Goal: Task Accomplishment & Management: Manage account settings

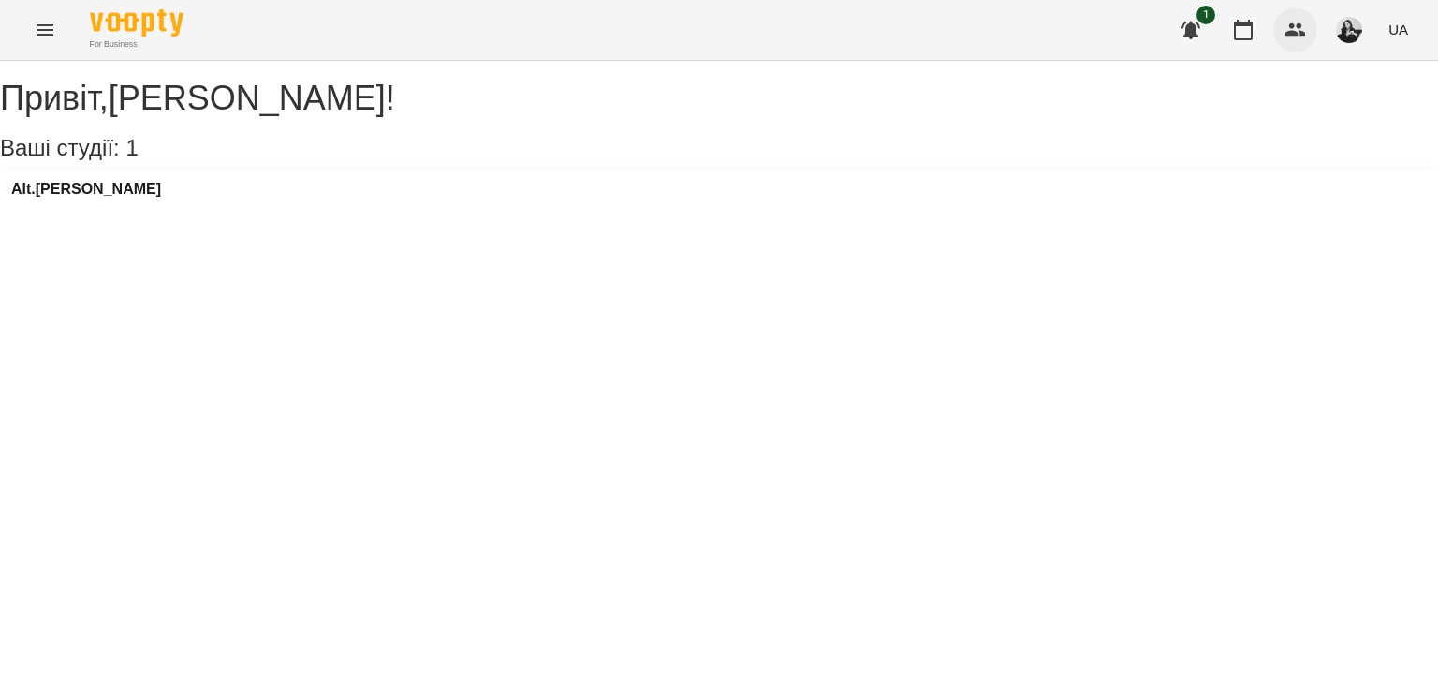
click at [1297, 16] on button "button" at bounding box center [1296, 29] width 45 height 45
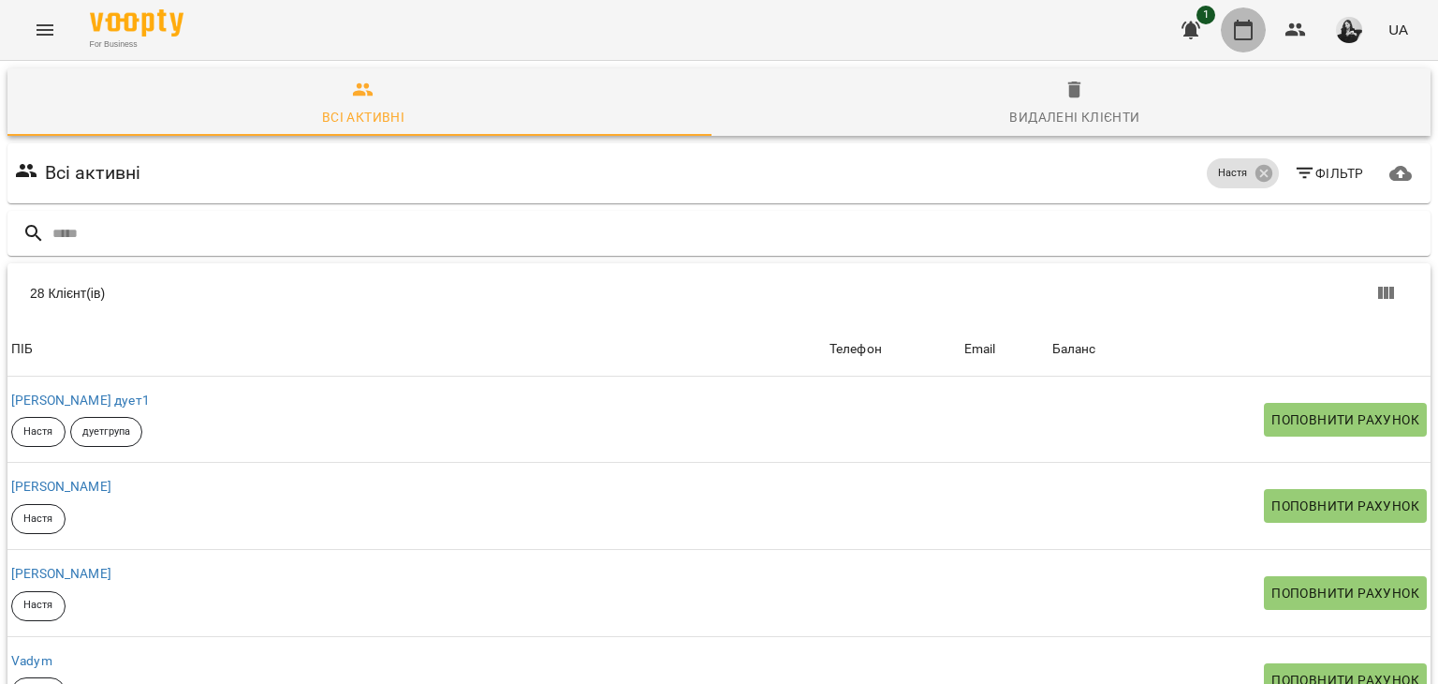
click at [1259, 26] on button "button" at bounding box center [1243, 29] width 45 height 45
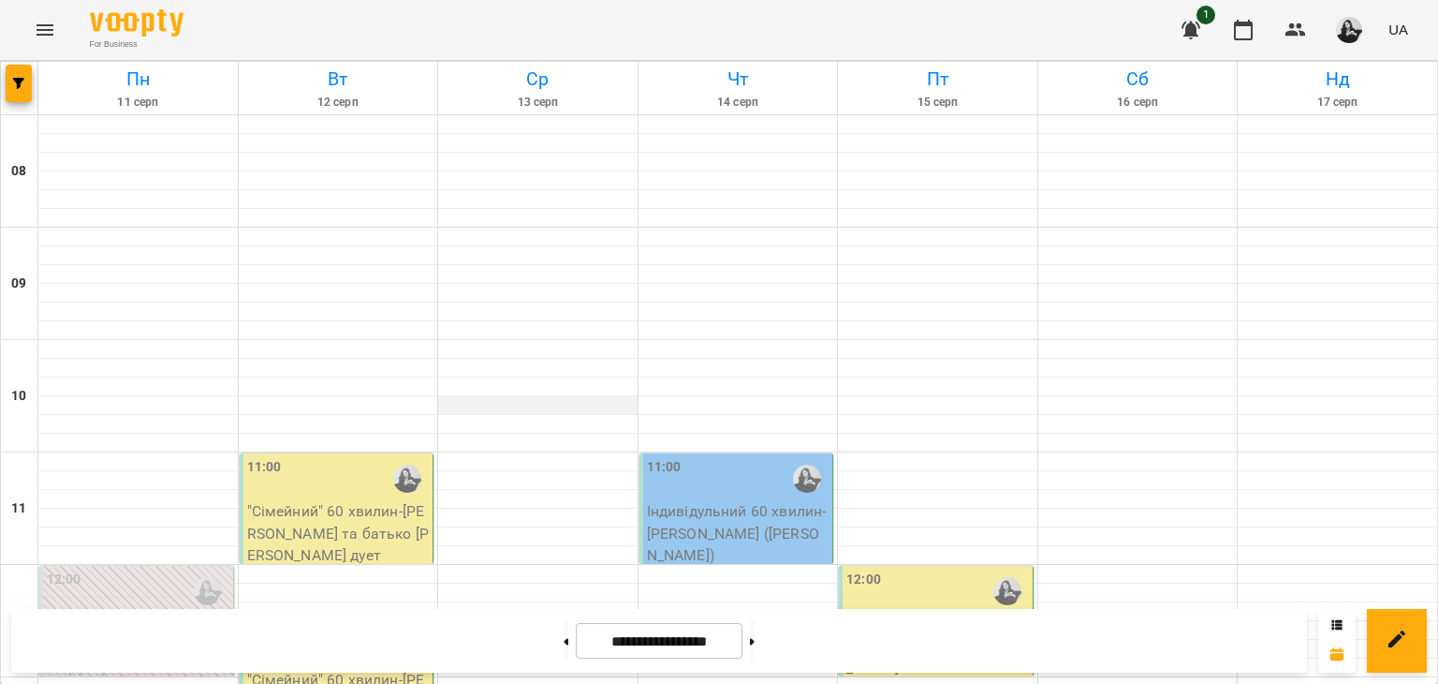
scroll to position [281, 0]
click at [349, 457] on div "11:00" at bounding box center [338, 478] width 183 height 43
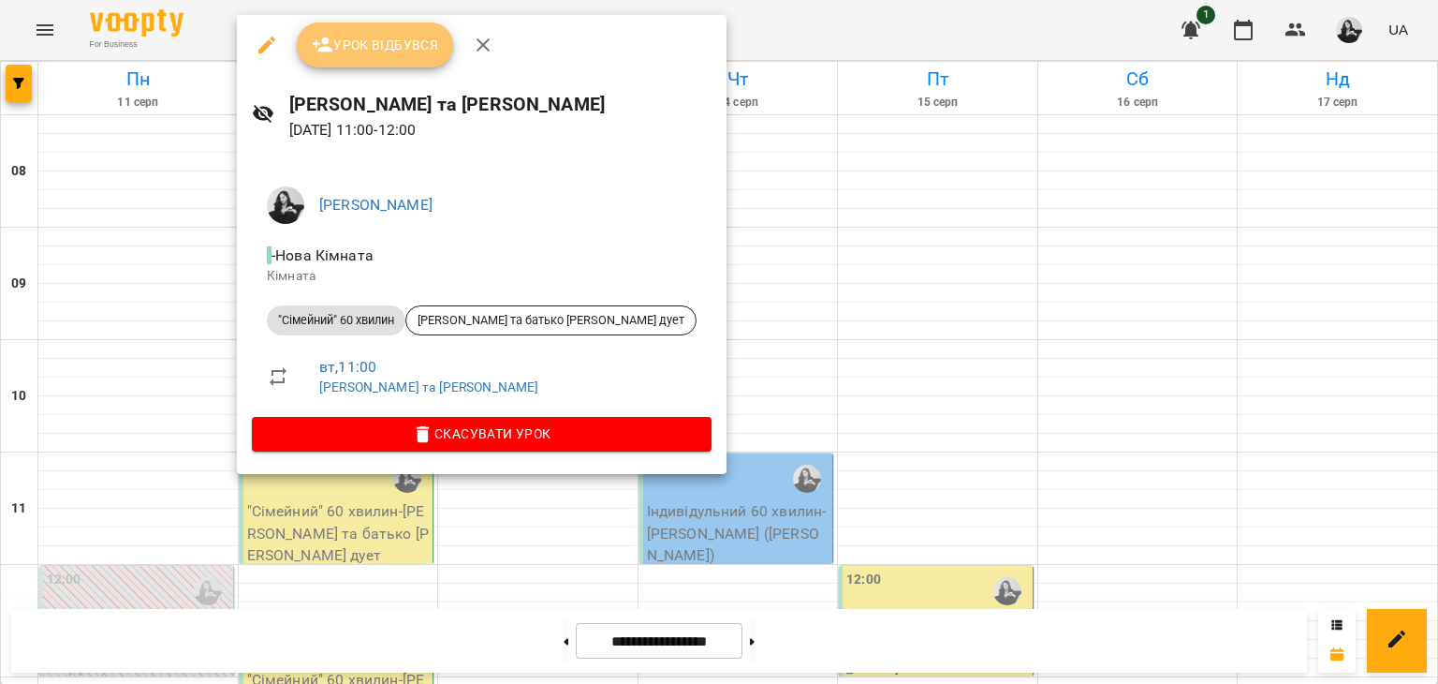
click at [388, 41] on span "Урок відбувся" at bounding box center [375, 45] width 127 height 22
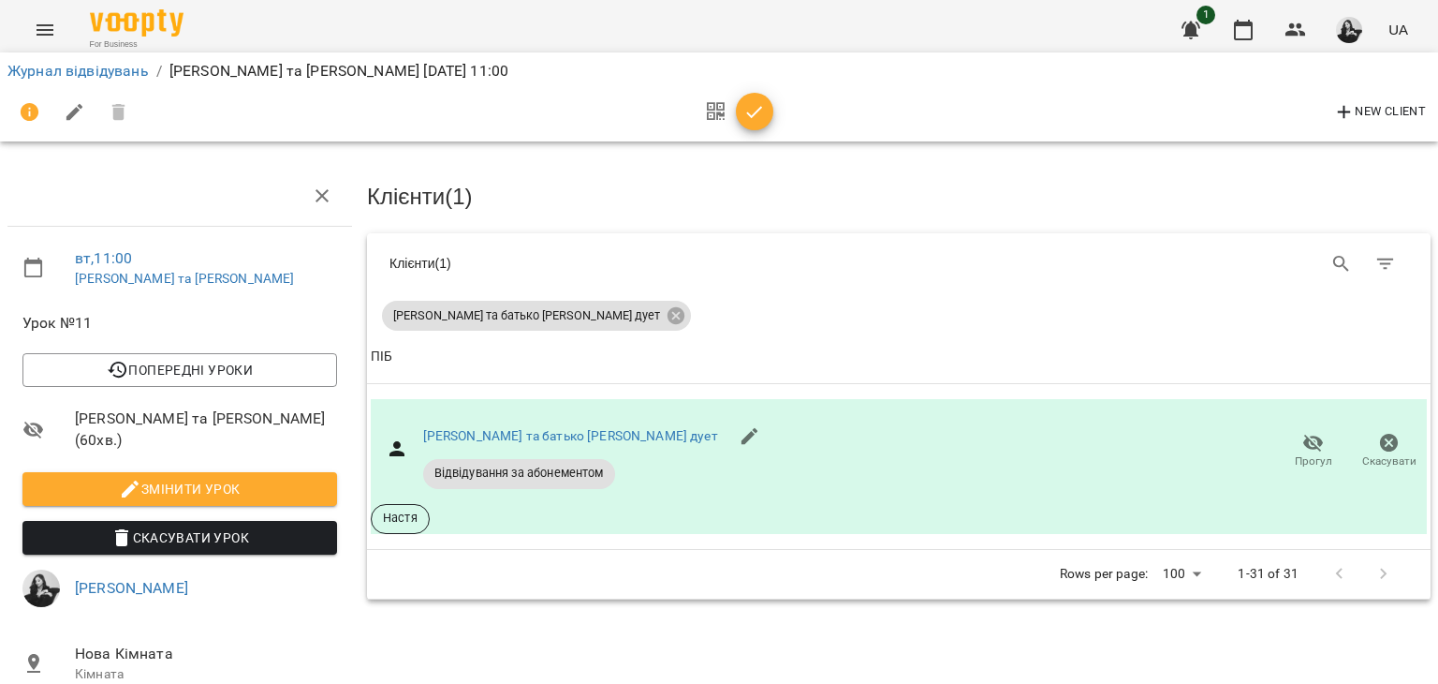
click at [760, 115] on icon "button" at bounding box center [755, 112] width 22 height 22
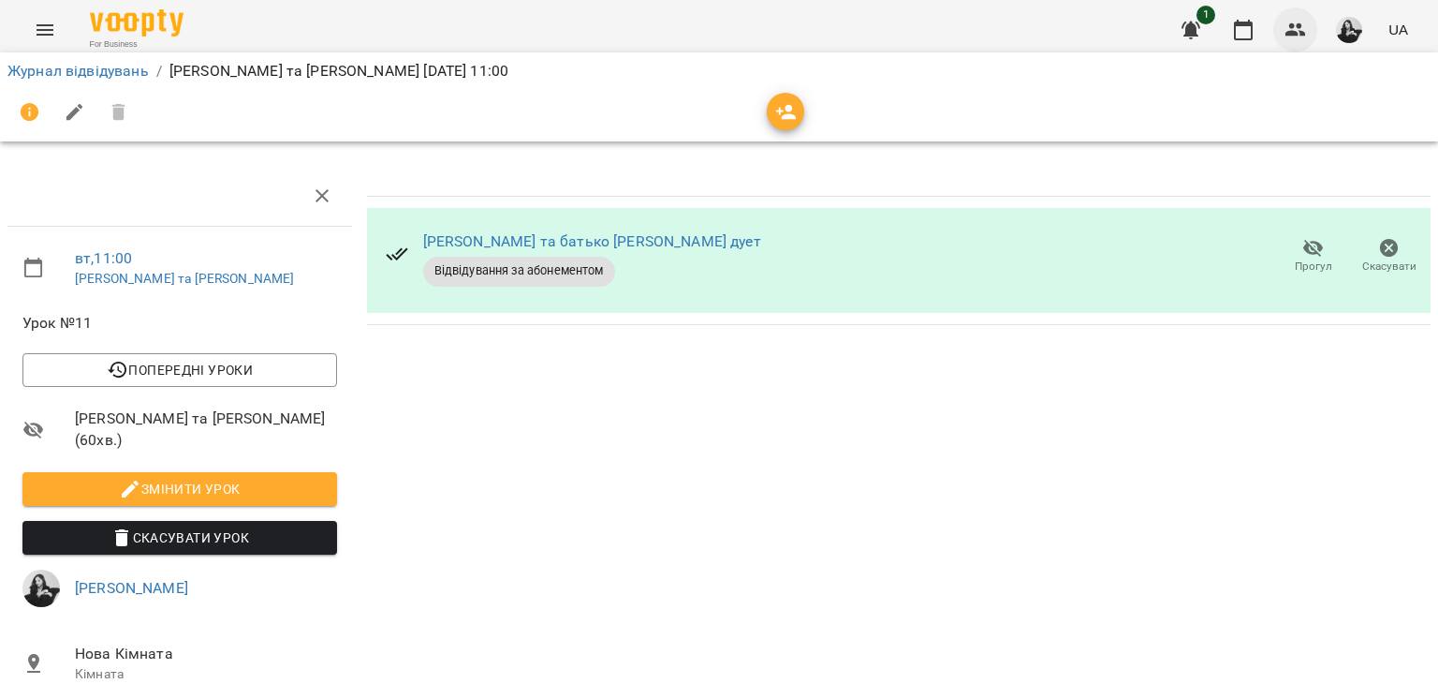
click at [1304, 22] on icon "button" at bounding box center [1296, 30] width 22 height 22
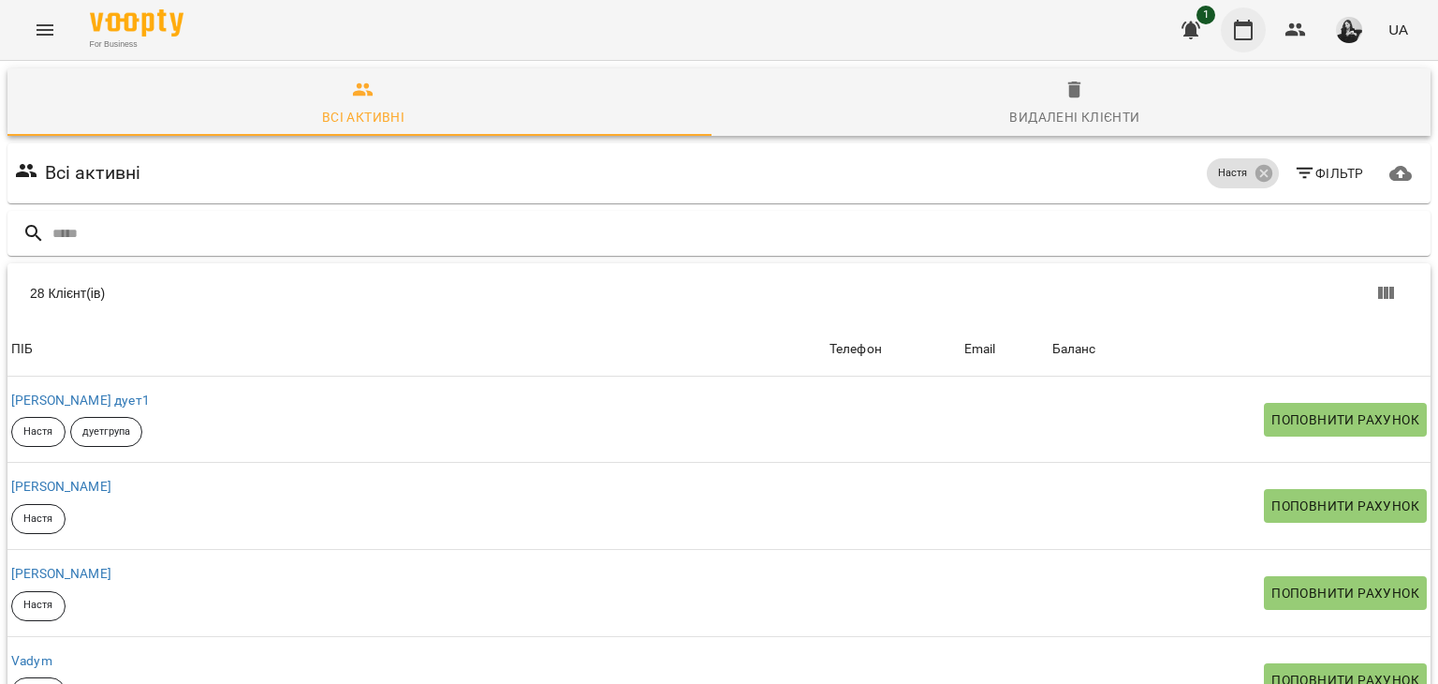
click at [1258, 26] on button "button" at bounding box center [1243, 29] width 45 height 45
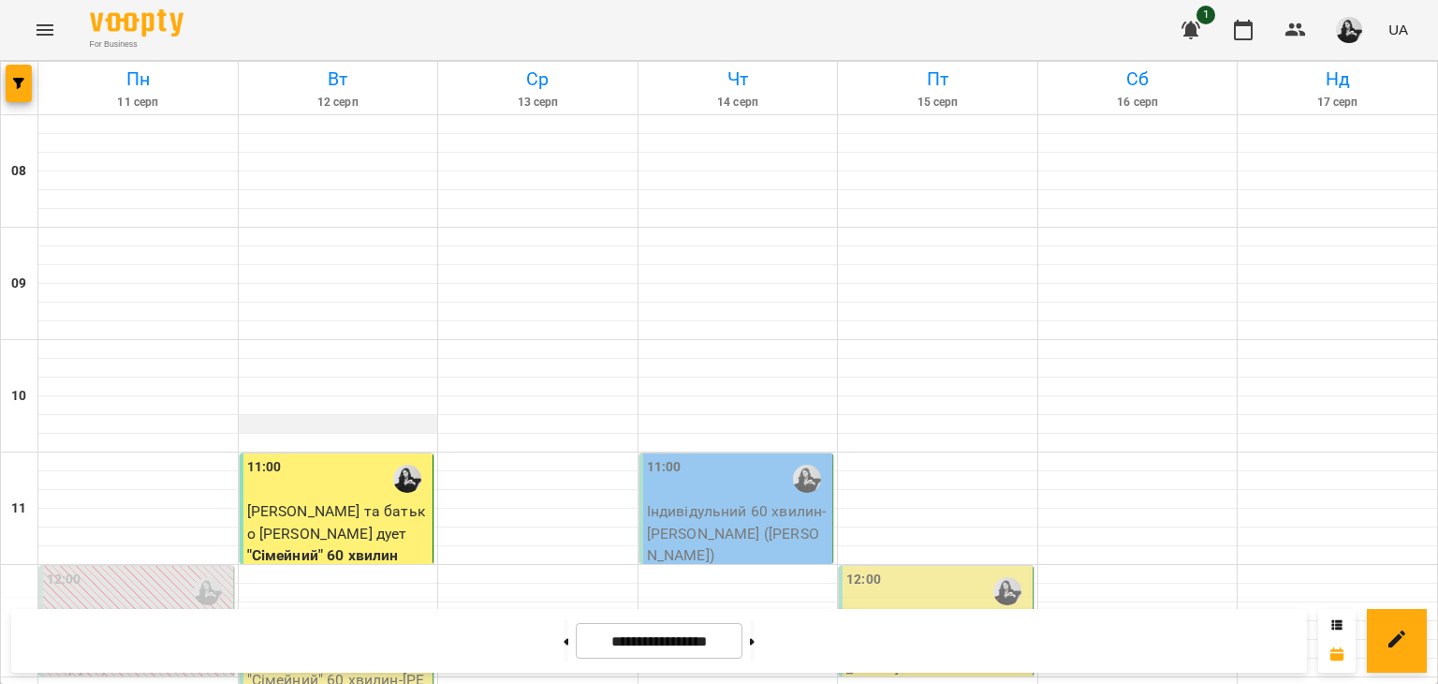
scroll to position [281, 0]
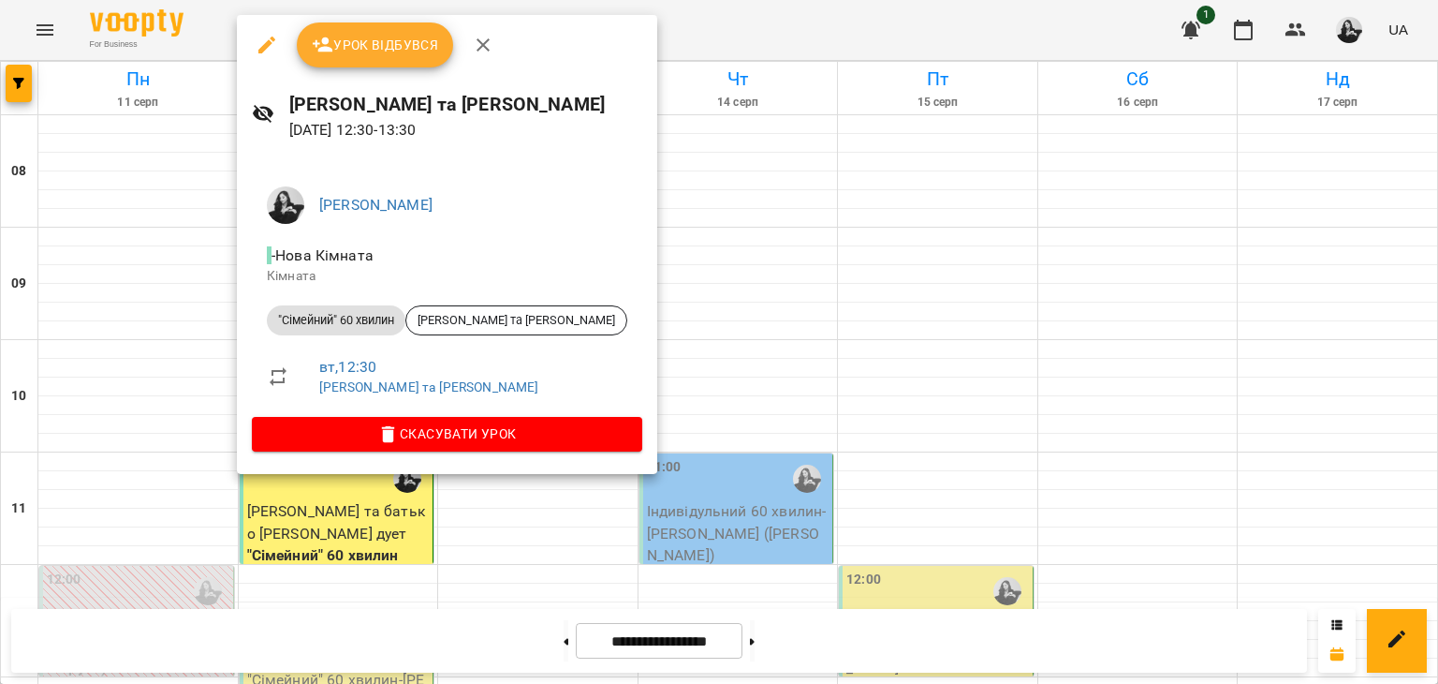
click at [395, 36] on span "Урок відбувся" at bounding box center [375, 45] width 127 height 22
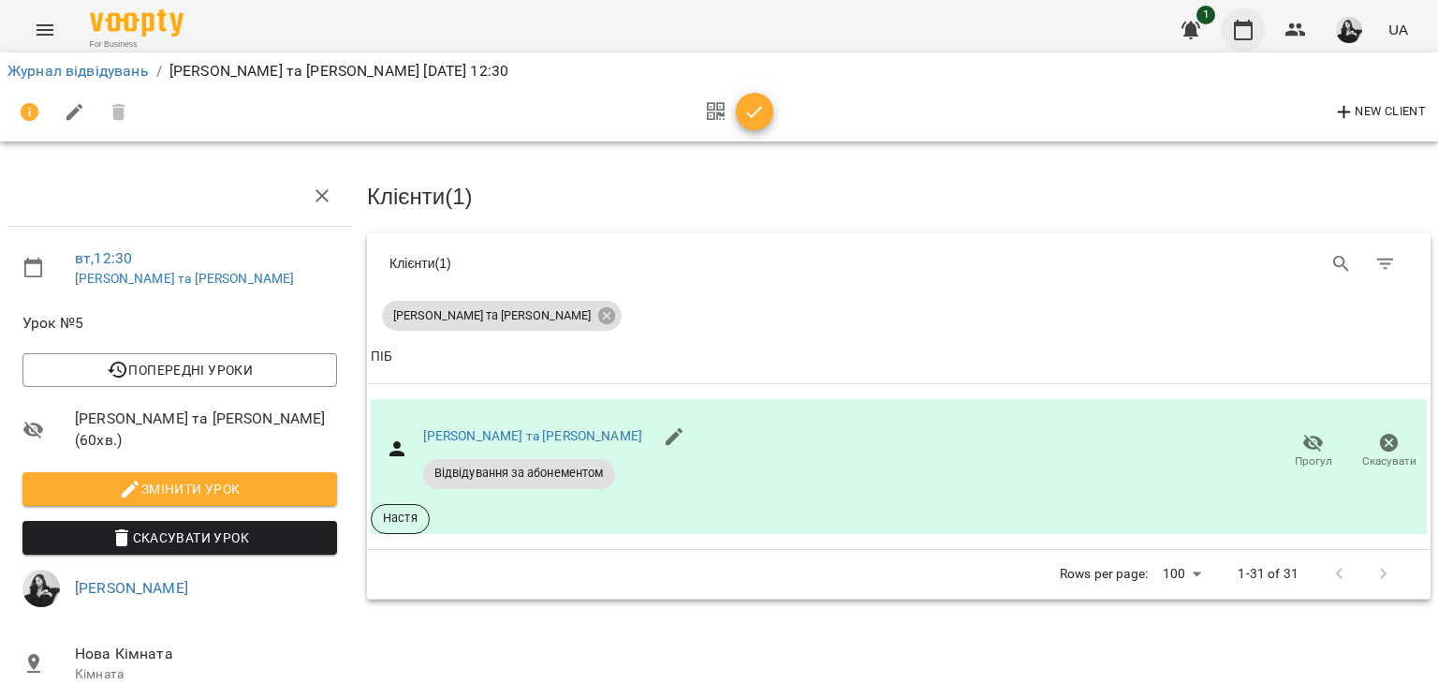
click at [1245, 27] on icon "button" at bounding box center [1243, 30] width 22 height 22
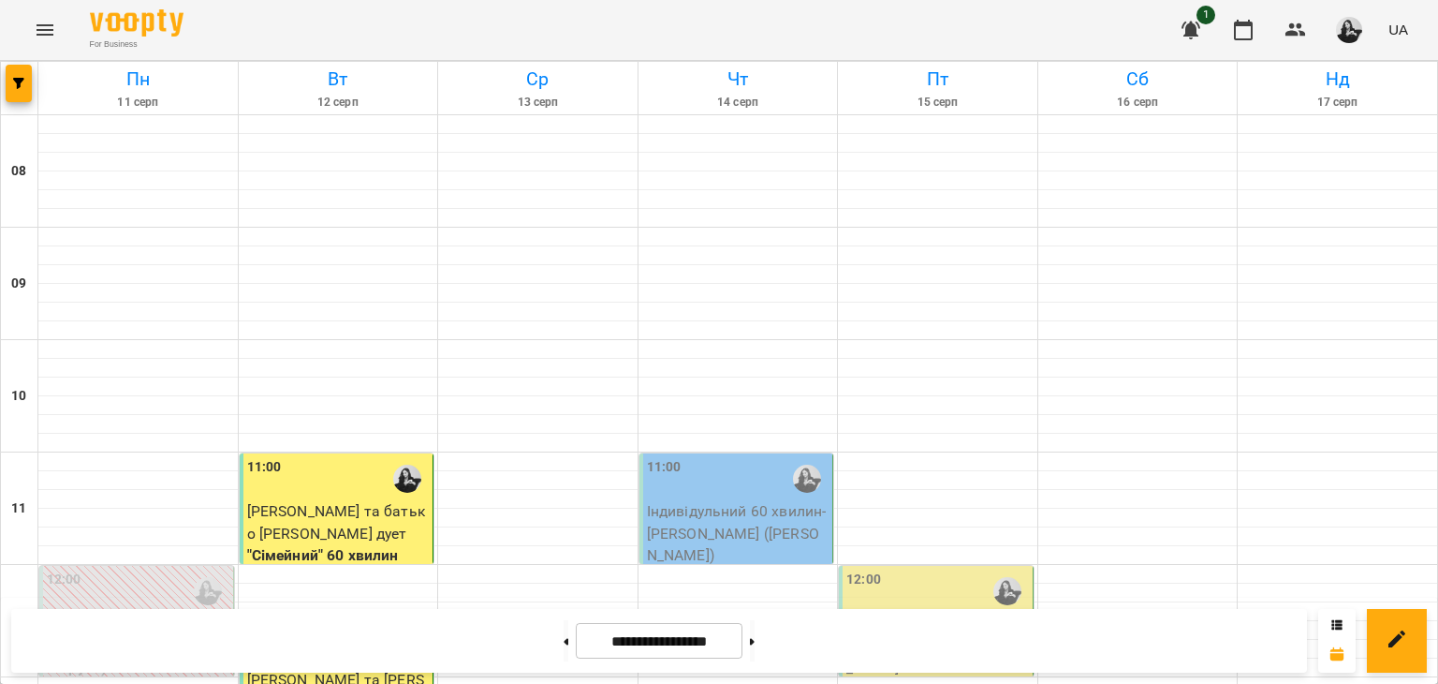
scroll to position [375, 0]
click at [738, 500] on p "Індивідульний 60 хвилин - [PERSON_NAME] ([PERSON_NAME])" at bounding box center [738, 533] width 183 height 66
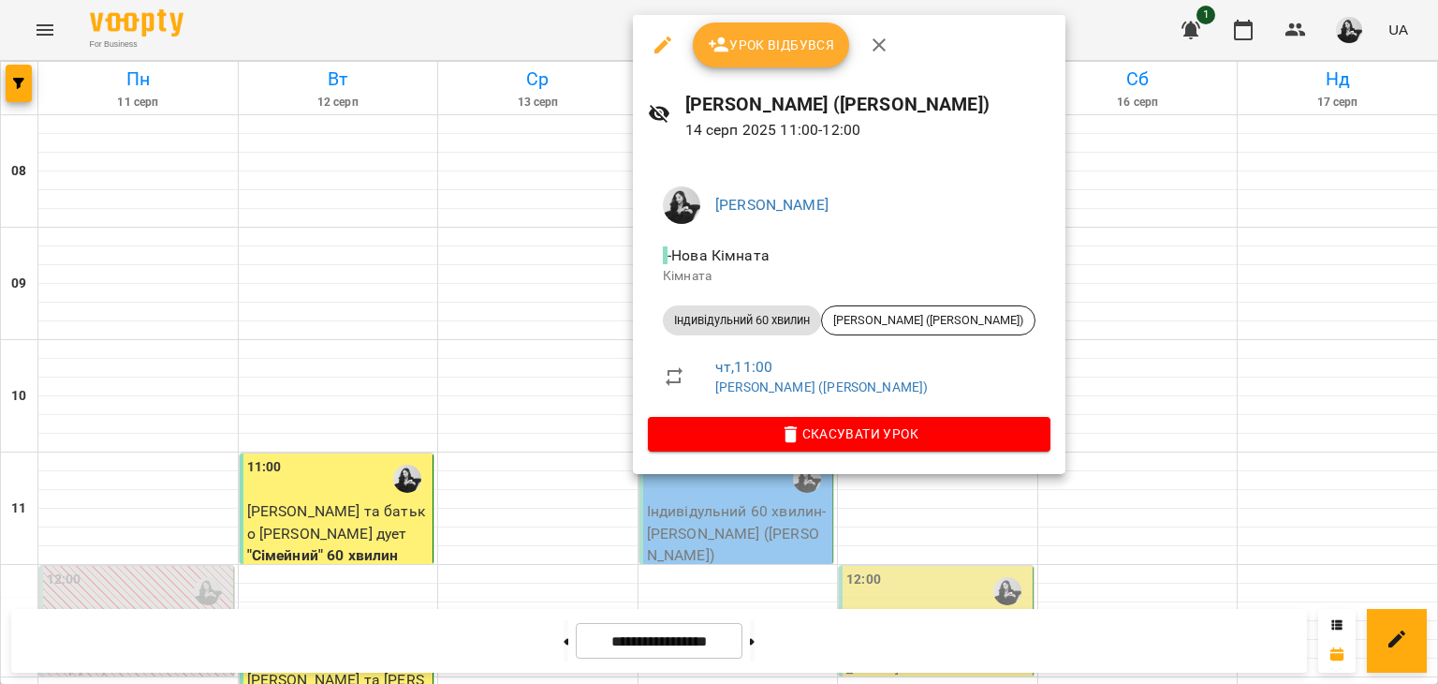
click at [1028, 158] on div at bounding box center [719, 342] width 1438 height 684
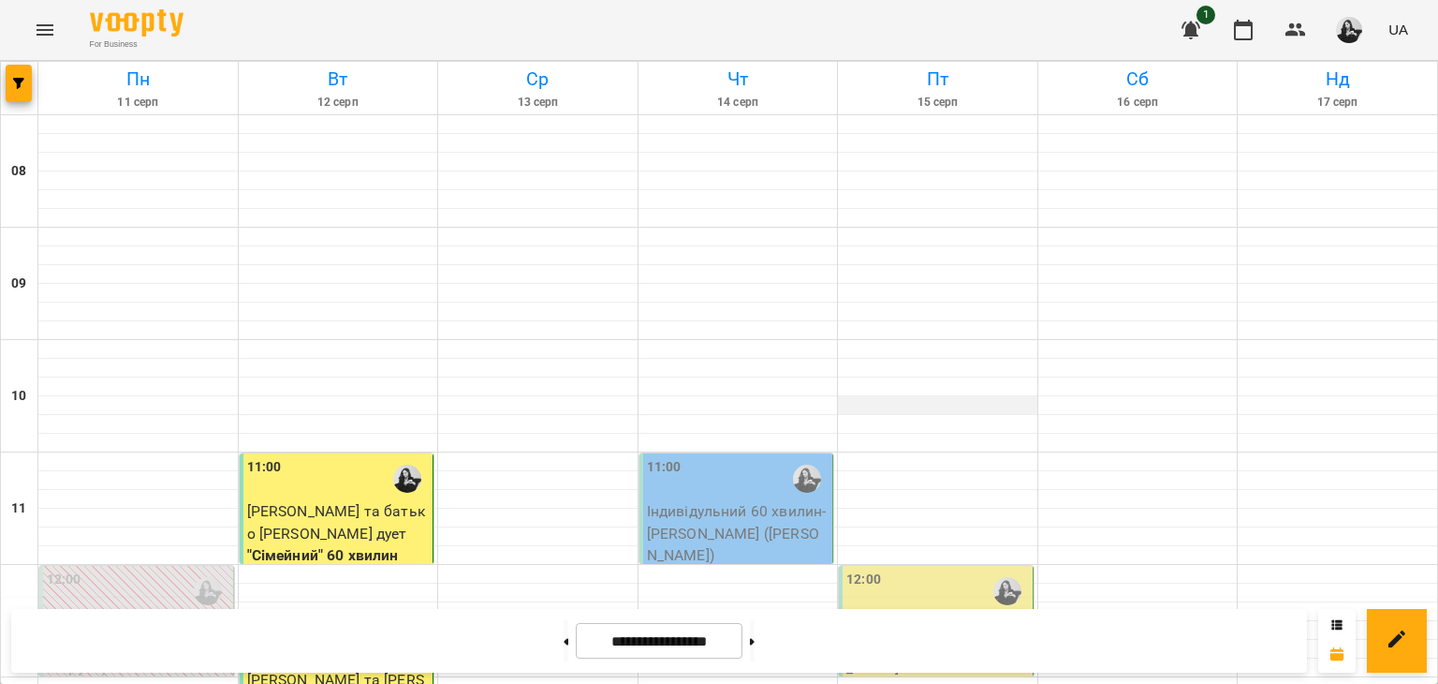
scroll to position [187, 0]
click at [758, 500] on p "Індивідульний 60 хвилин - [PERSON_NAME] ([PERSON_NAME])" at bounding box center [738, 533] width 183 height 66
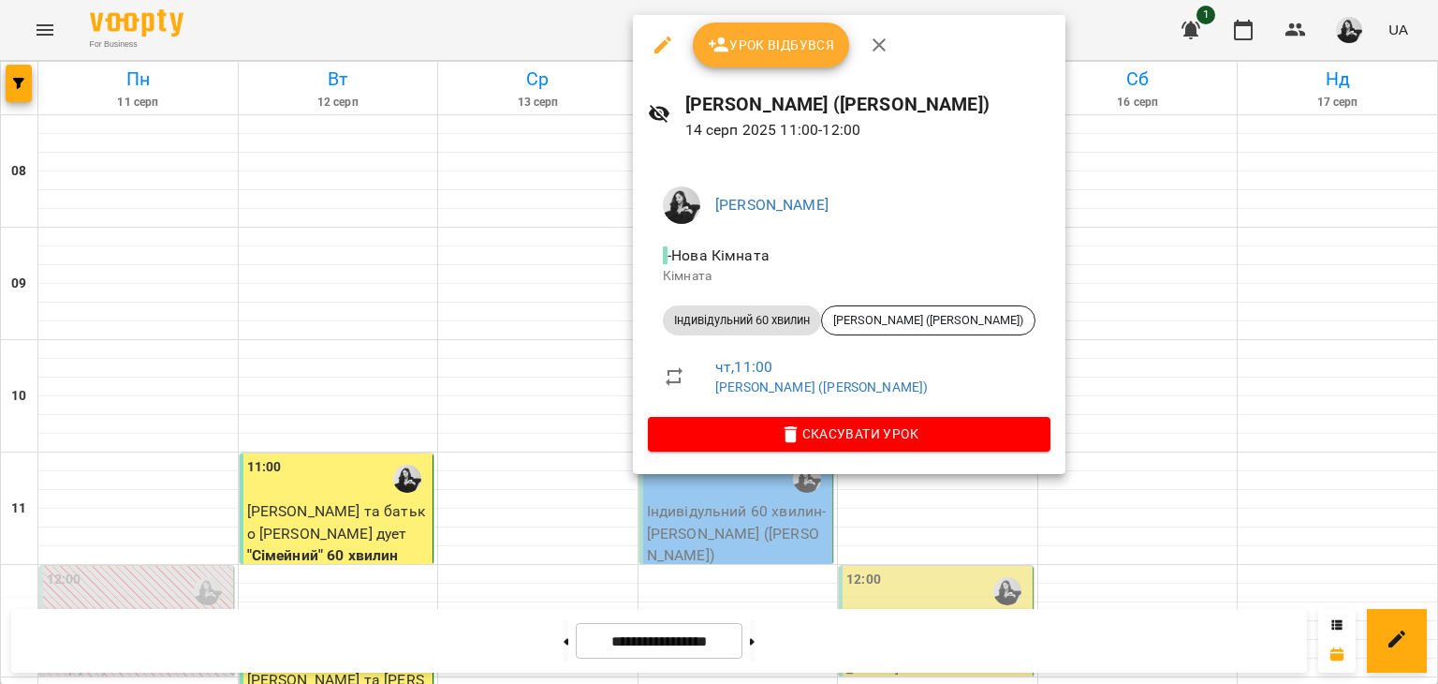
click at [775, 428] on span "Скасувати Урок" at bounding box center [849, 433] width 373 height 22
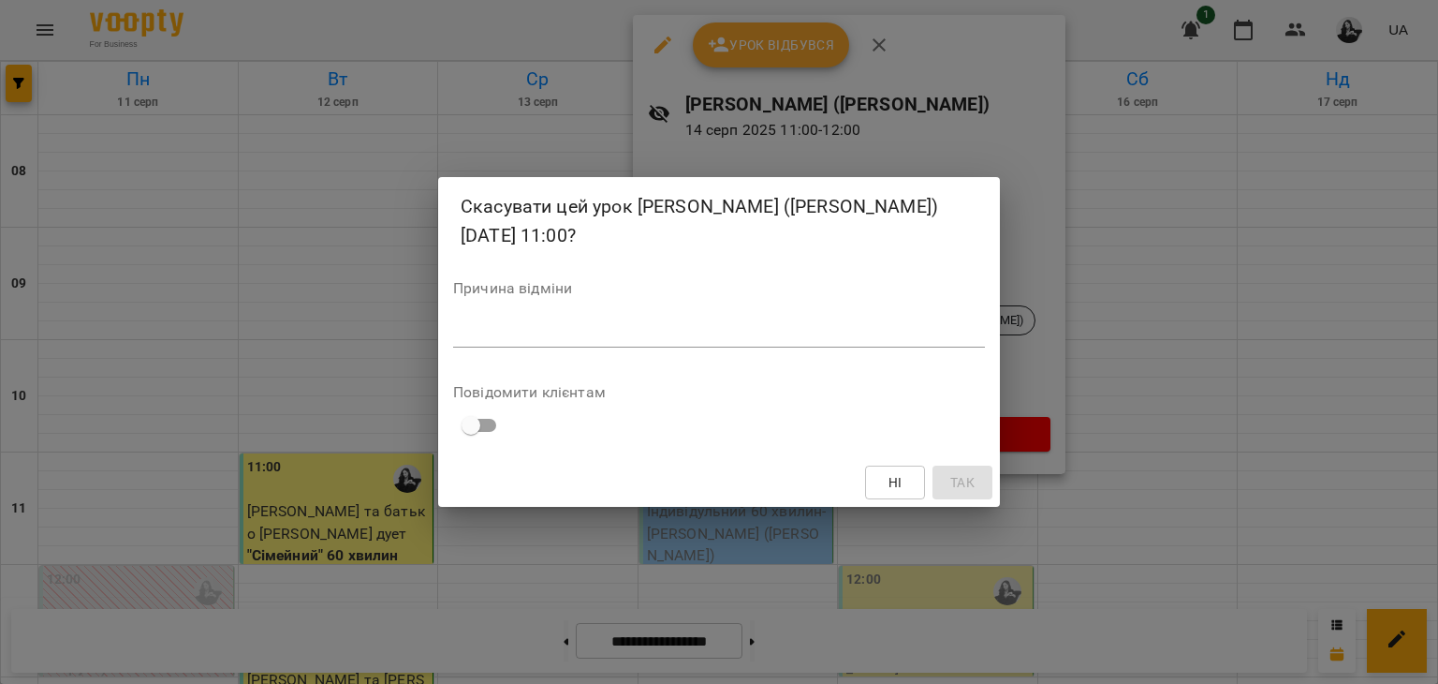
click at [746, 323] on textarea at bounding box center [719, 332] width 532 height 18
type textarea "*"
type textarea "**********"
click at [933, 473] on button "Так" at bounding box center [963, 482] width 60 height 34
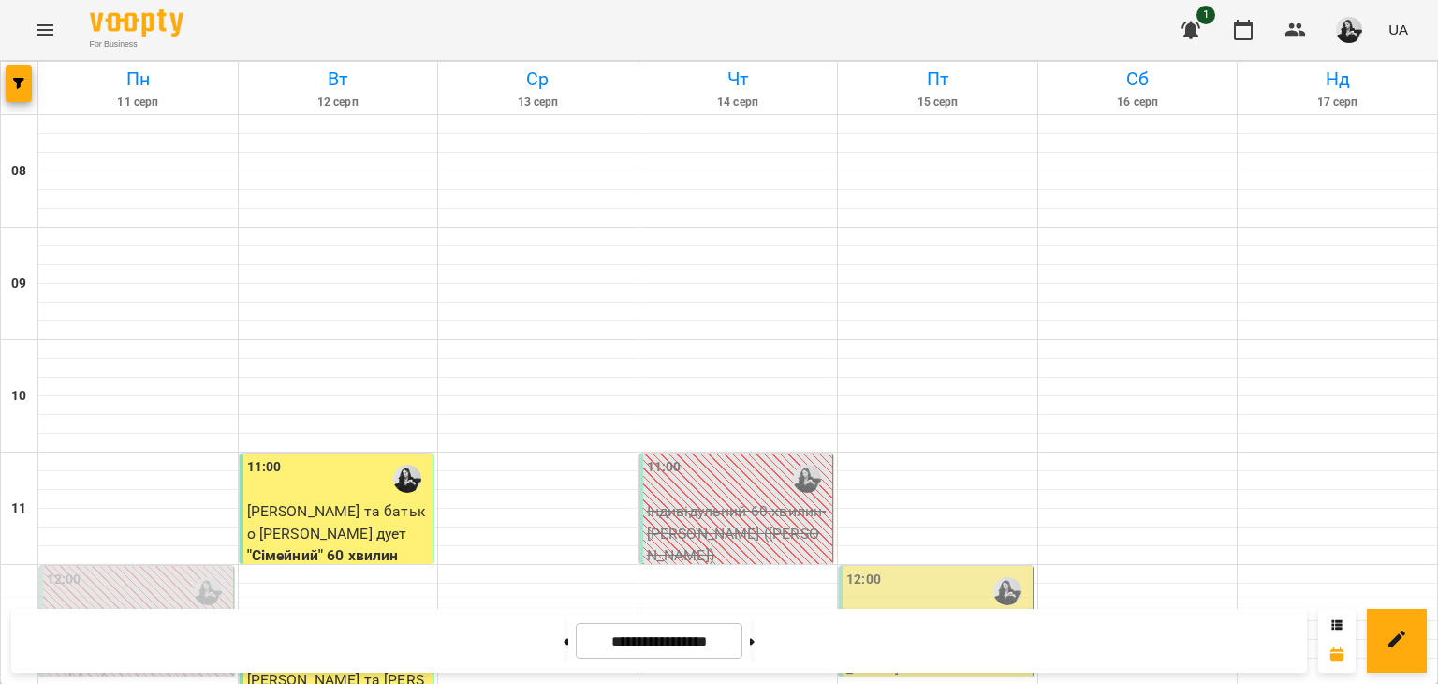
scroll to position [562, 0]
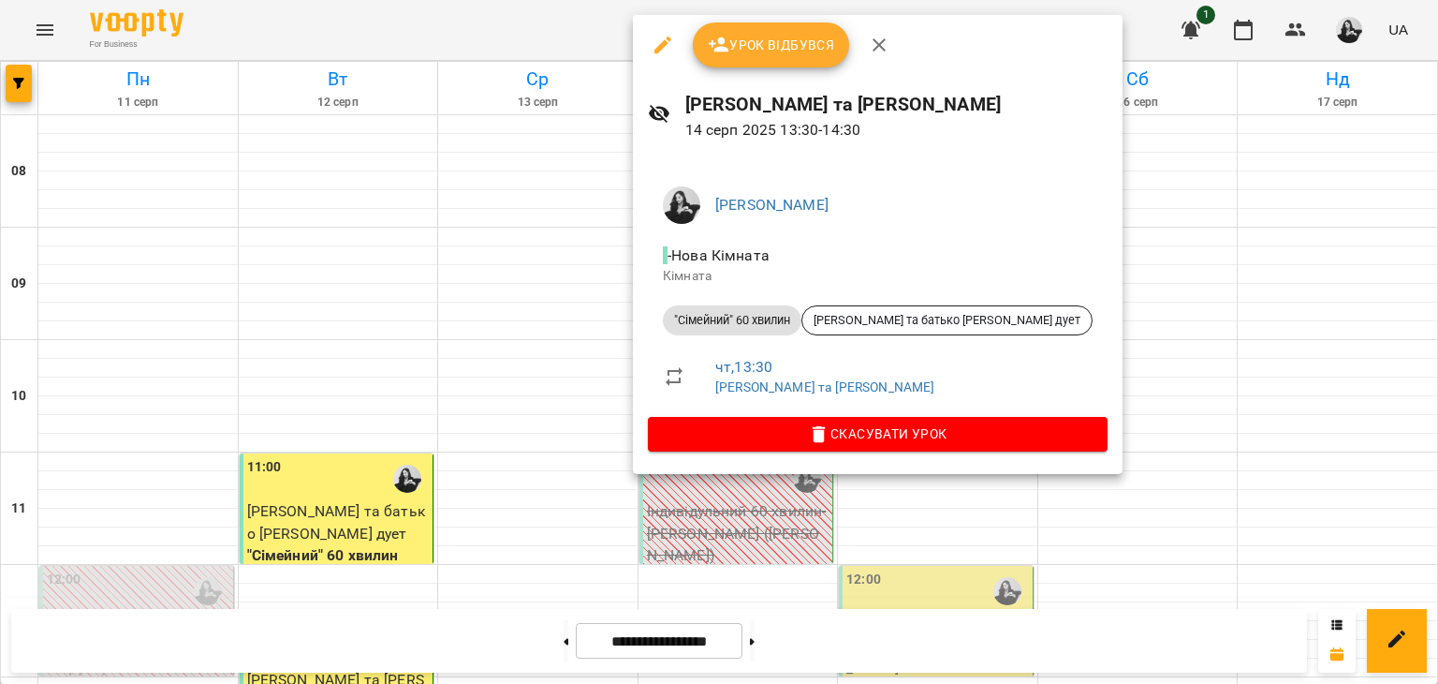
click at [755, 46] on span "Урок відбувся" at bounding box center [771, 45] width 127 height 22
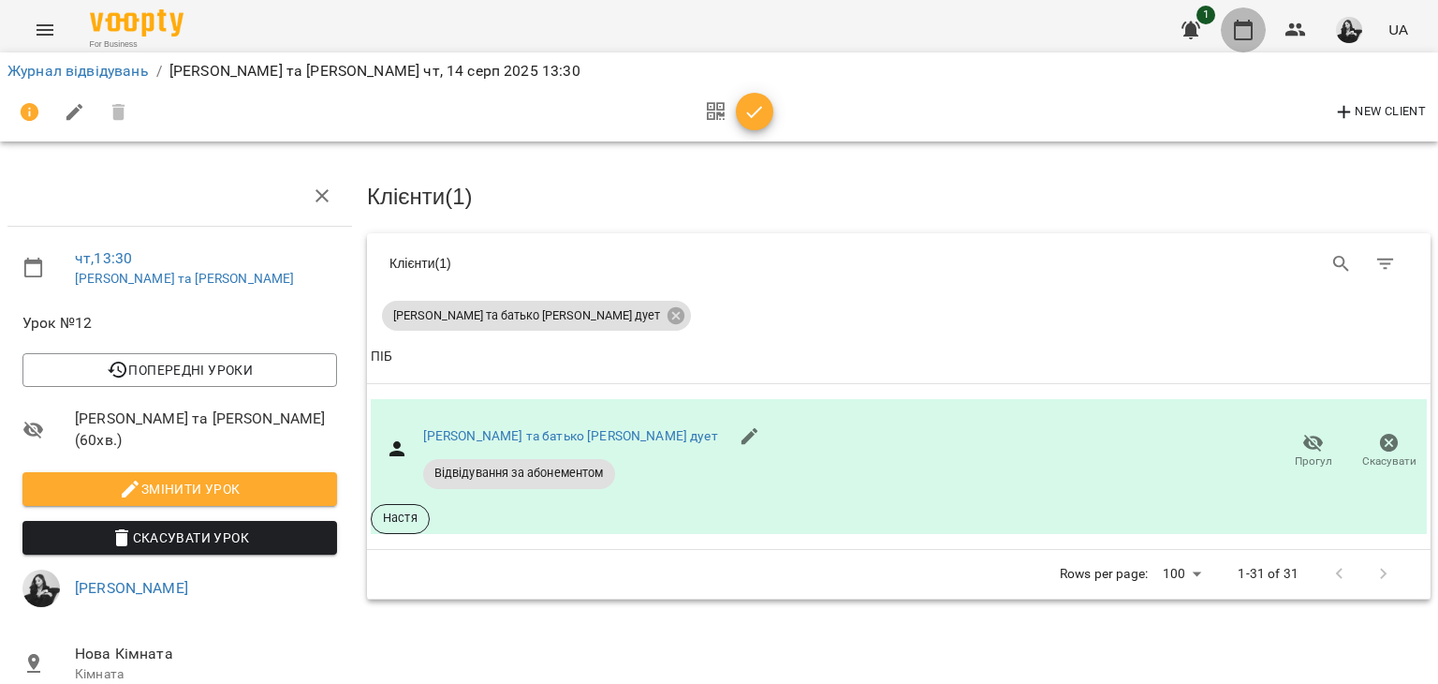
click at [1226, 36] on button "button" at bounding box center [1243, 29] width 45 height 45
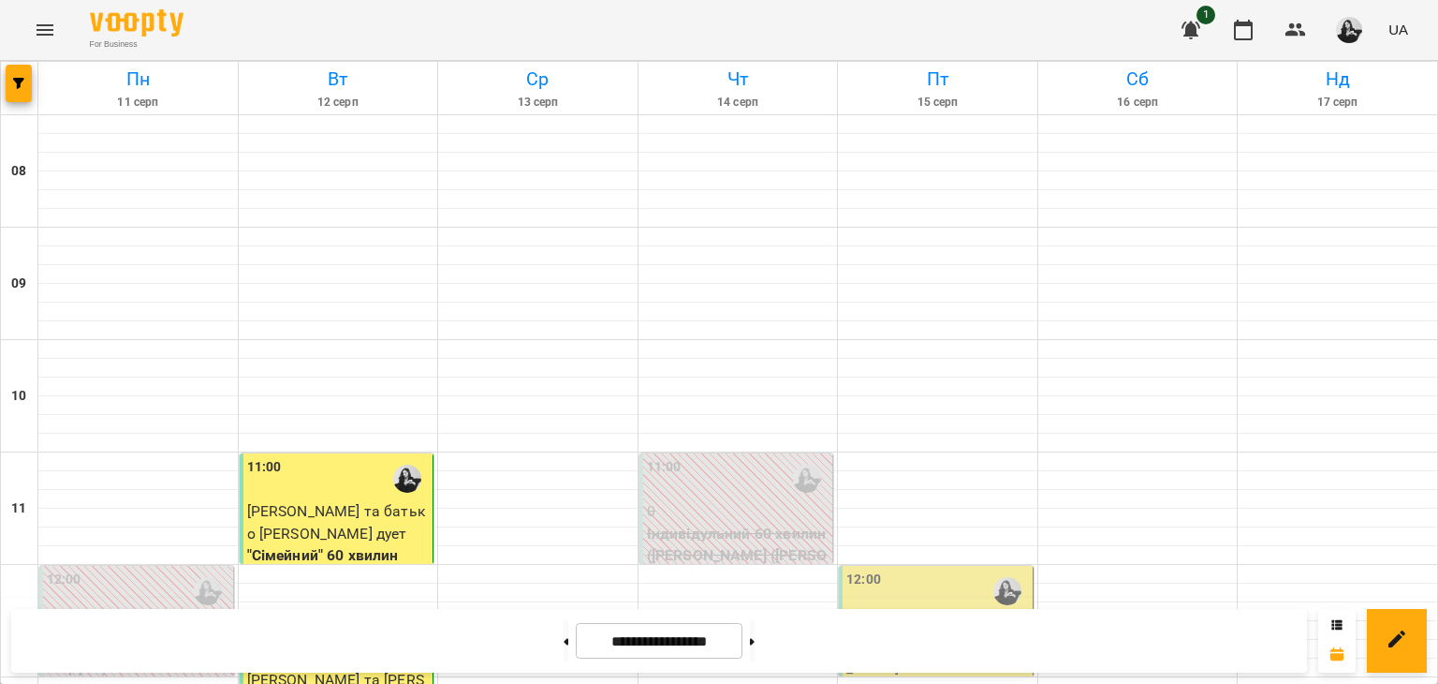
scroll to position [562, 0]
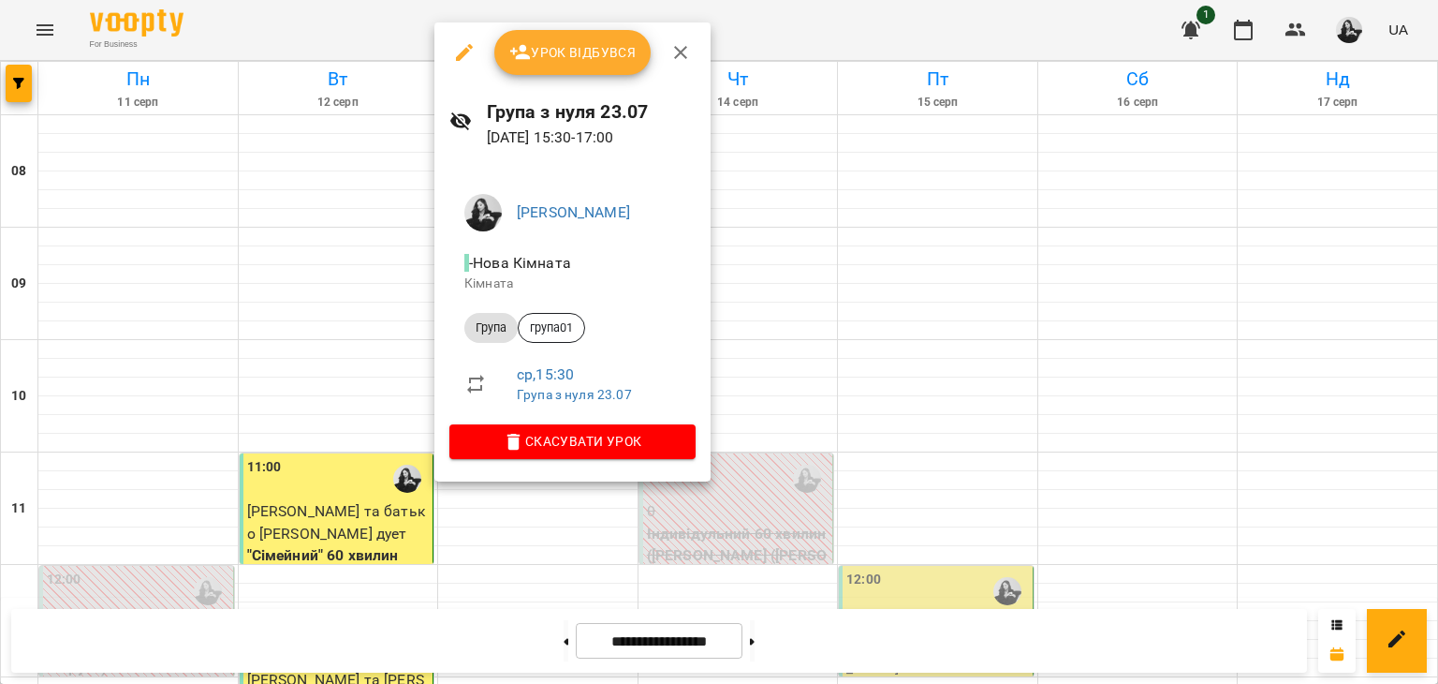
click at [569, 42] on span "Урок відбувся" at bounding box center [572, 52] width 127 height 22
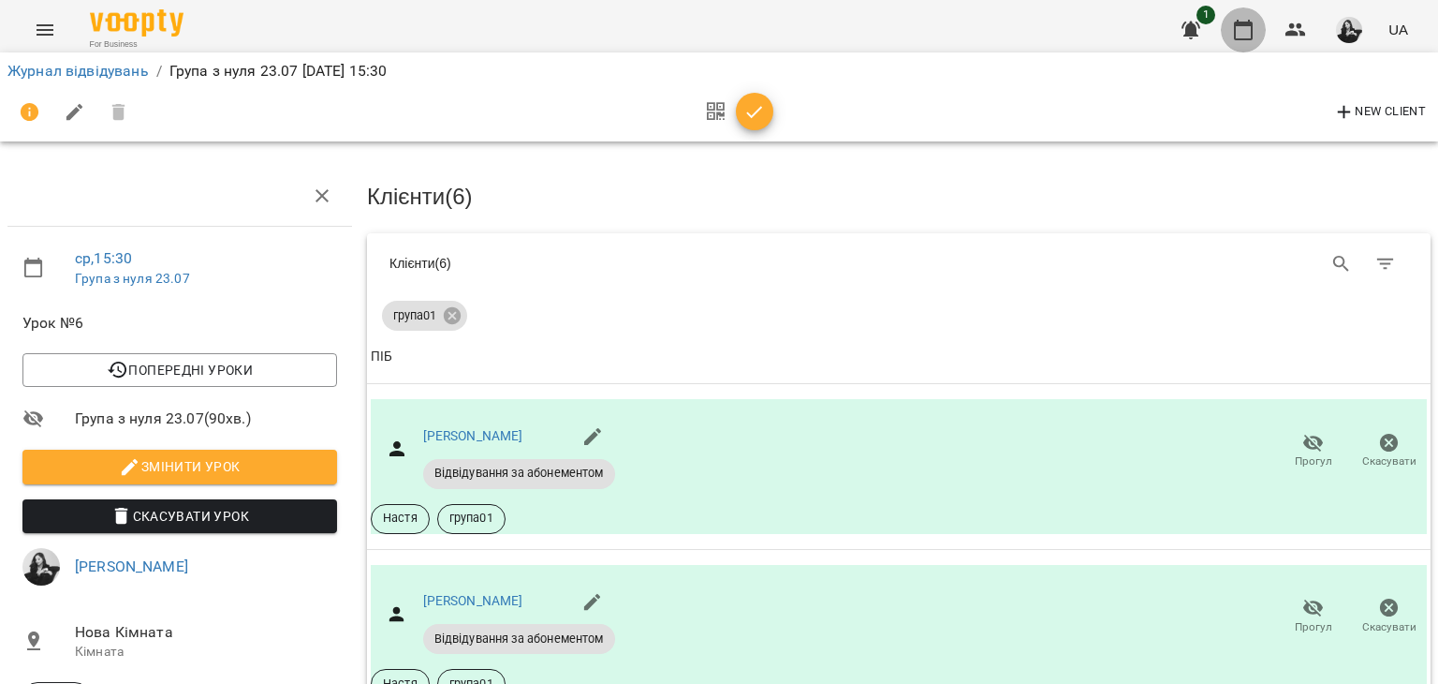
click at [1243, 42] on button "button" at bounding box center [1243, 29] width 45 height 45
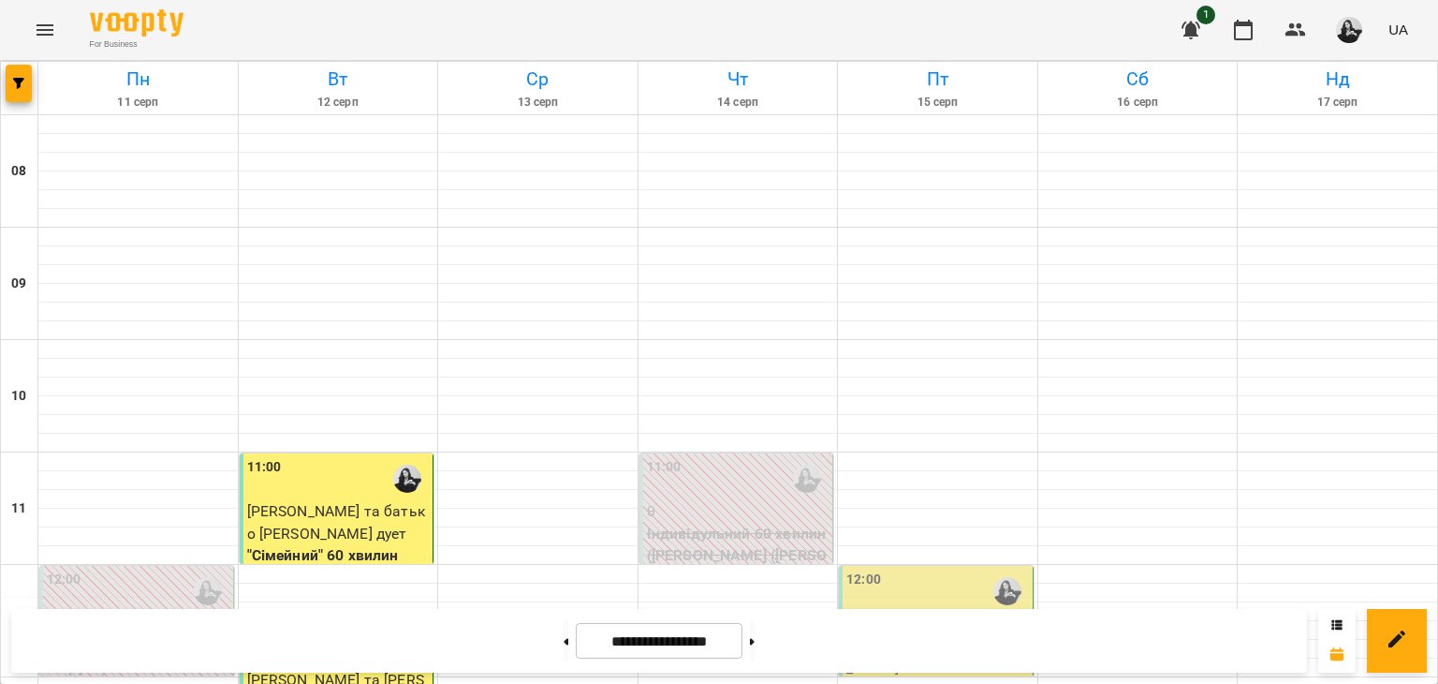
scroll to position [749, 0]
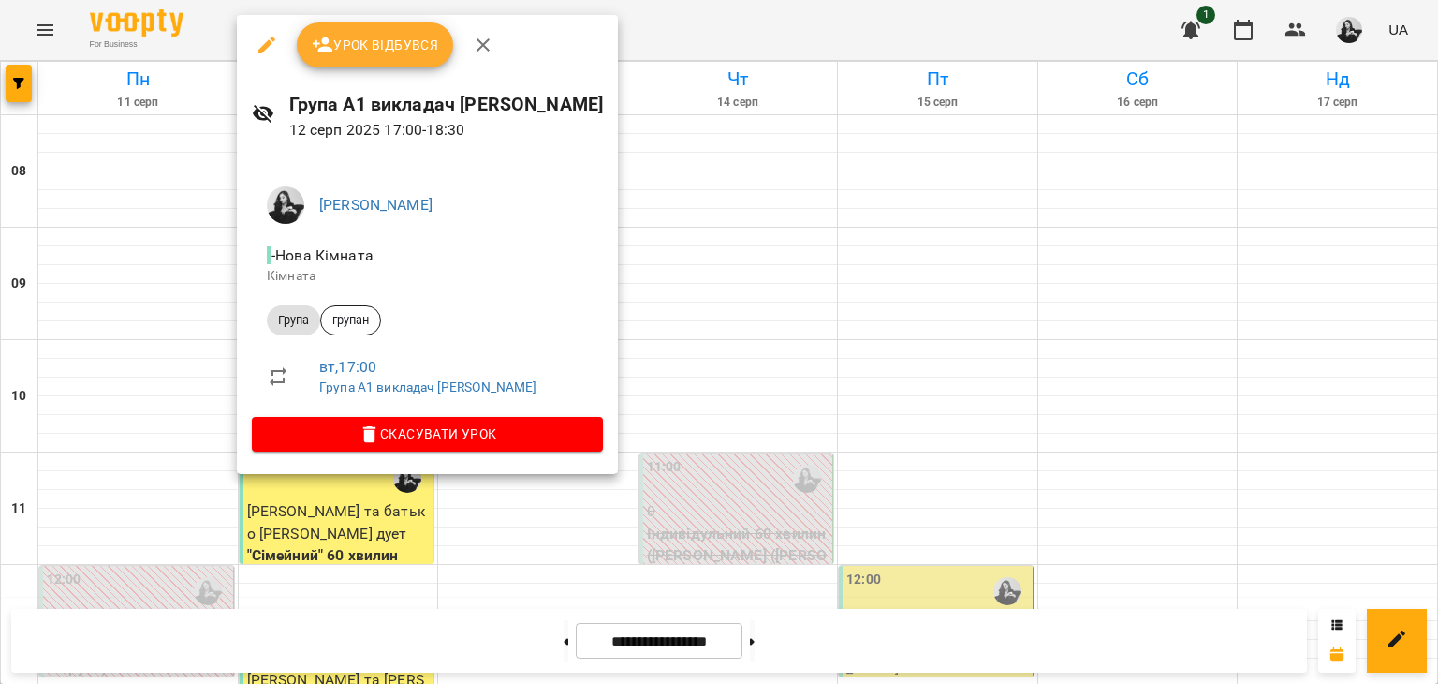
click at [379, 435] on span "Скасувати Урок" at bounding box center [427, 433] width 321 height 22
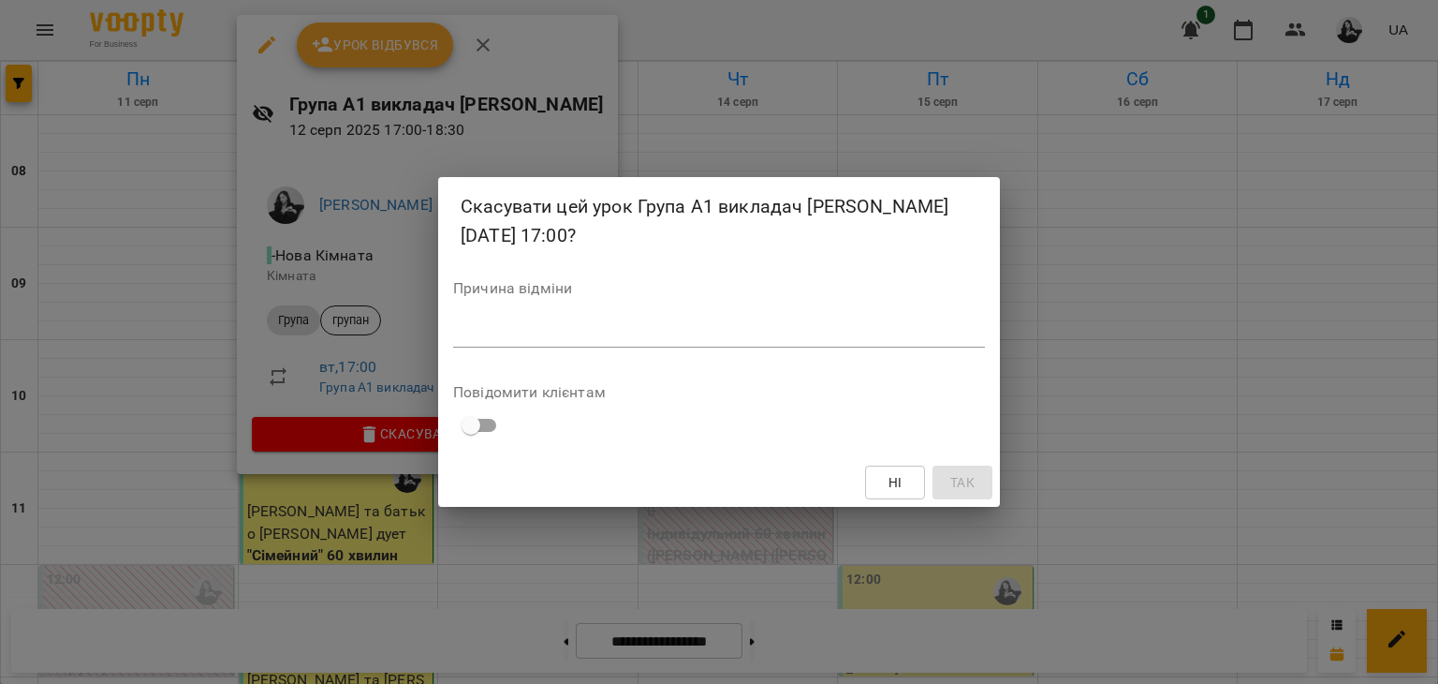
click at [616, 317] on div "*" at bounding box center [719, 332] width 532 height 30
type textarea "*"
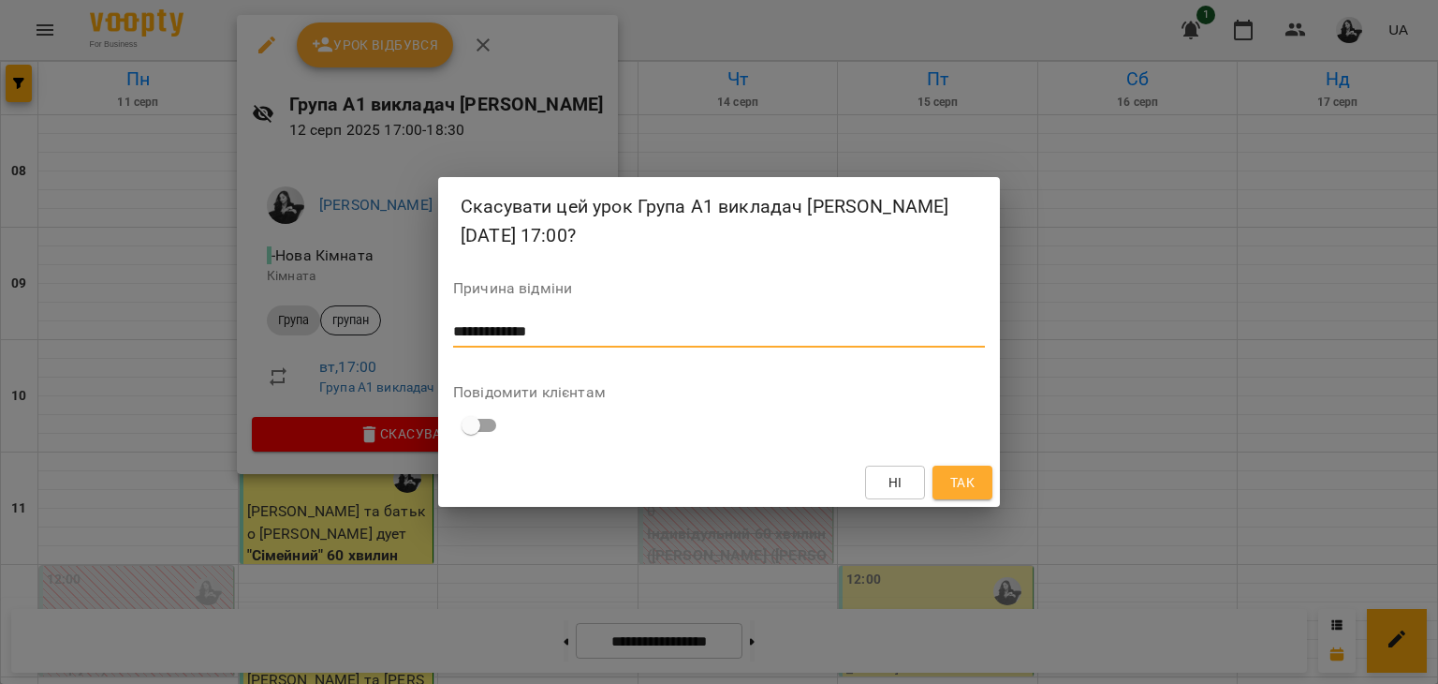
type textarea "**********"
click at [988, 483] on button "Так" at bounding box center [963, 482] width 60 height 34
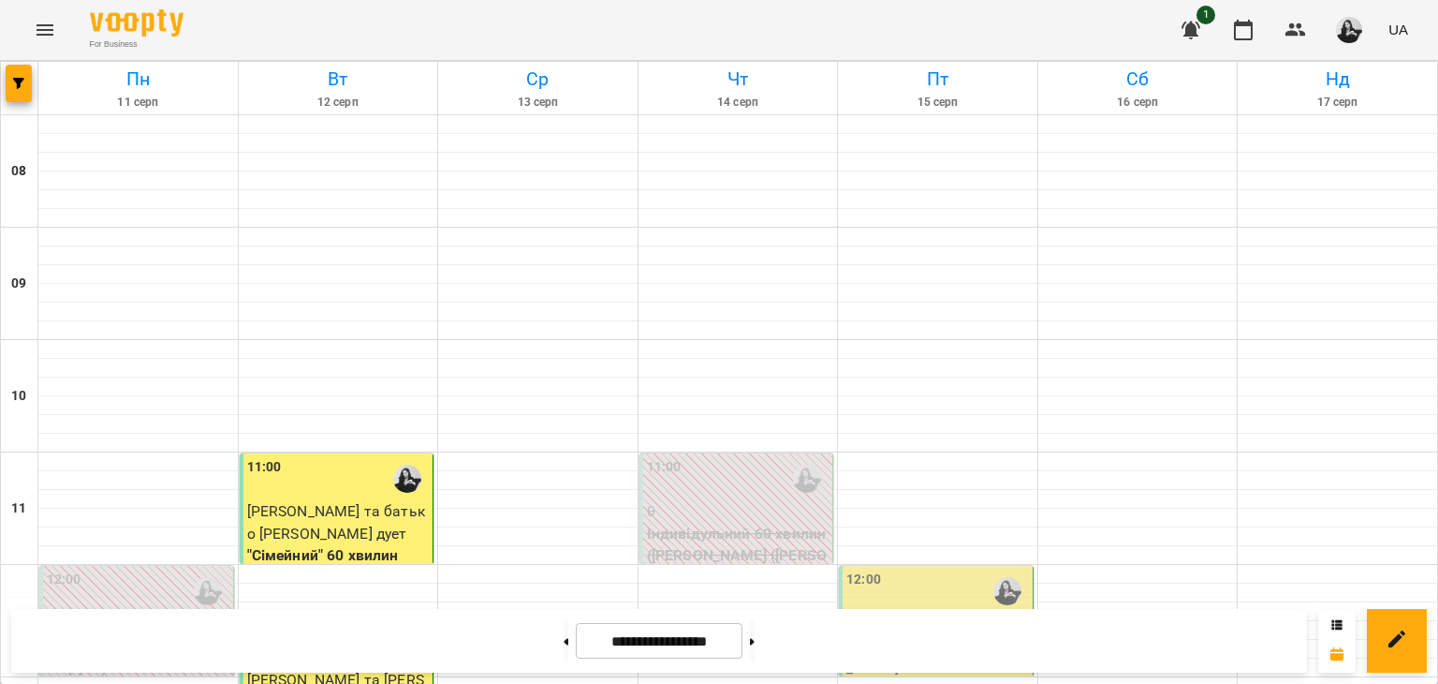
scroll to position [1124, 0]
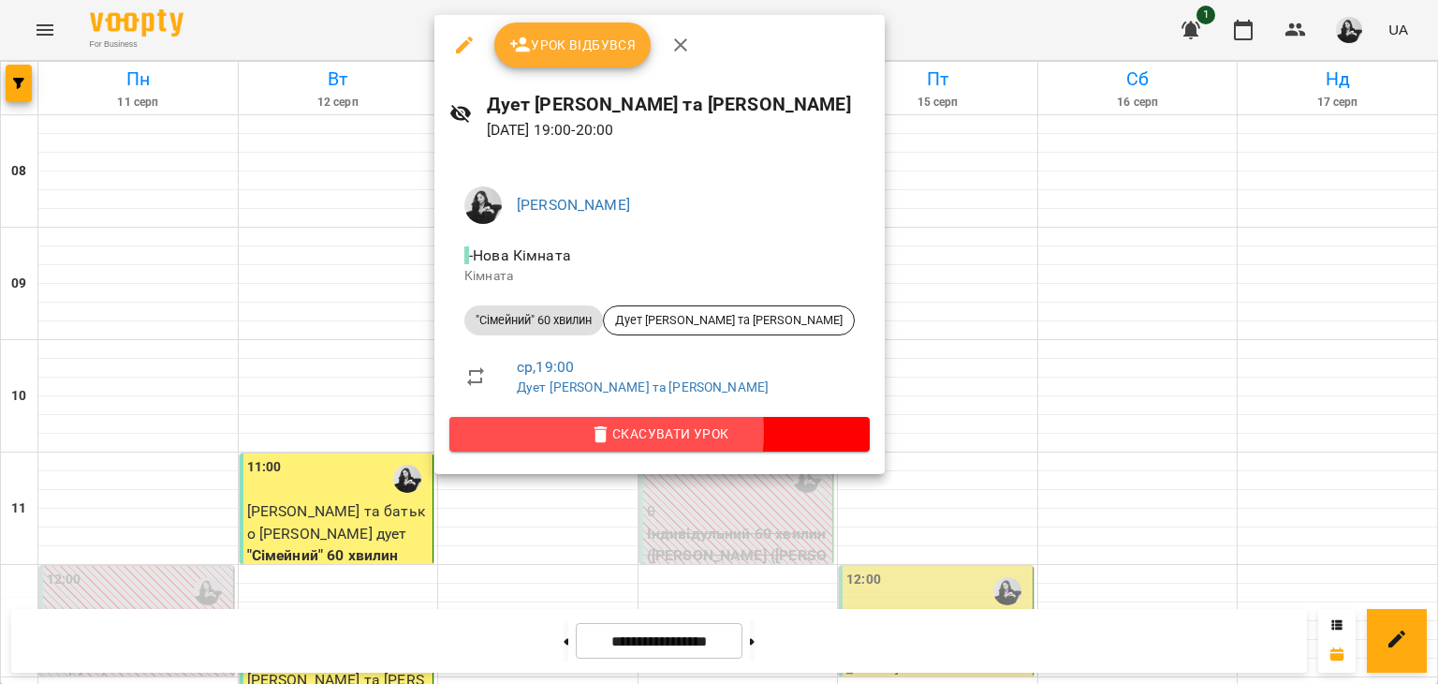
click at [596, 432] on span "Скасувати Урок" at bounding box center [659, 433] width 391 height 22
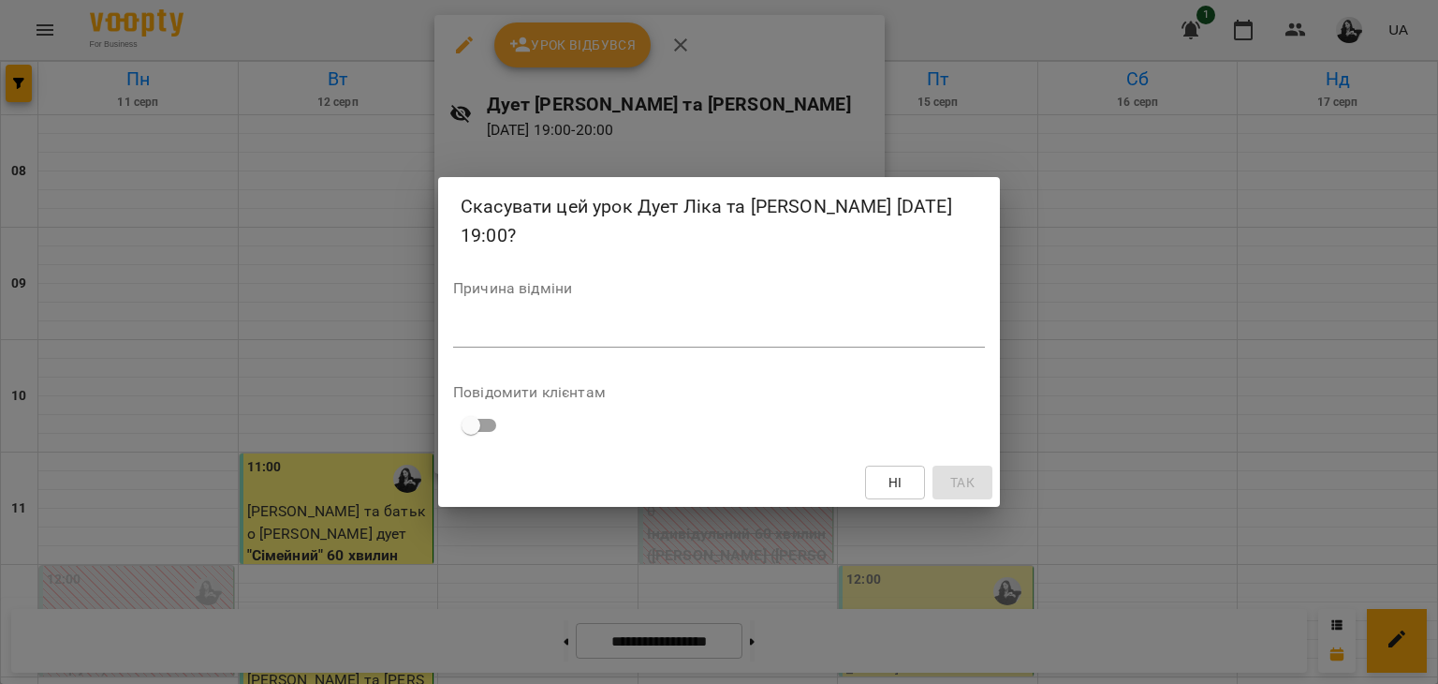
drag, startPoint x: 627, startPoint y: 334, endPoint x: 630, endPoint y: 321, distance: 13.6
click at [627, 331] on textarea at bounding box center [719, 332] width 532 height 18
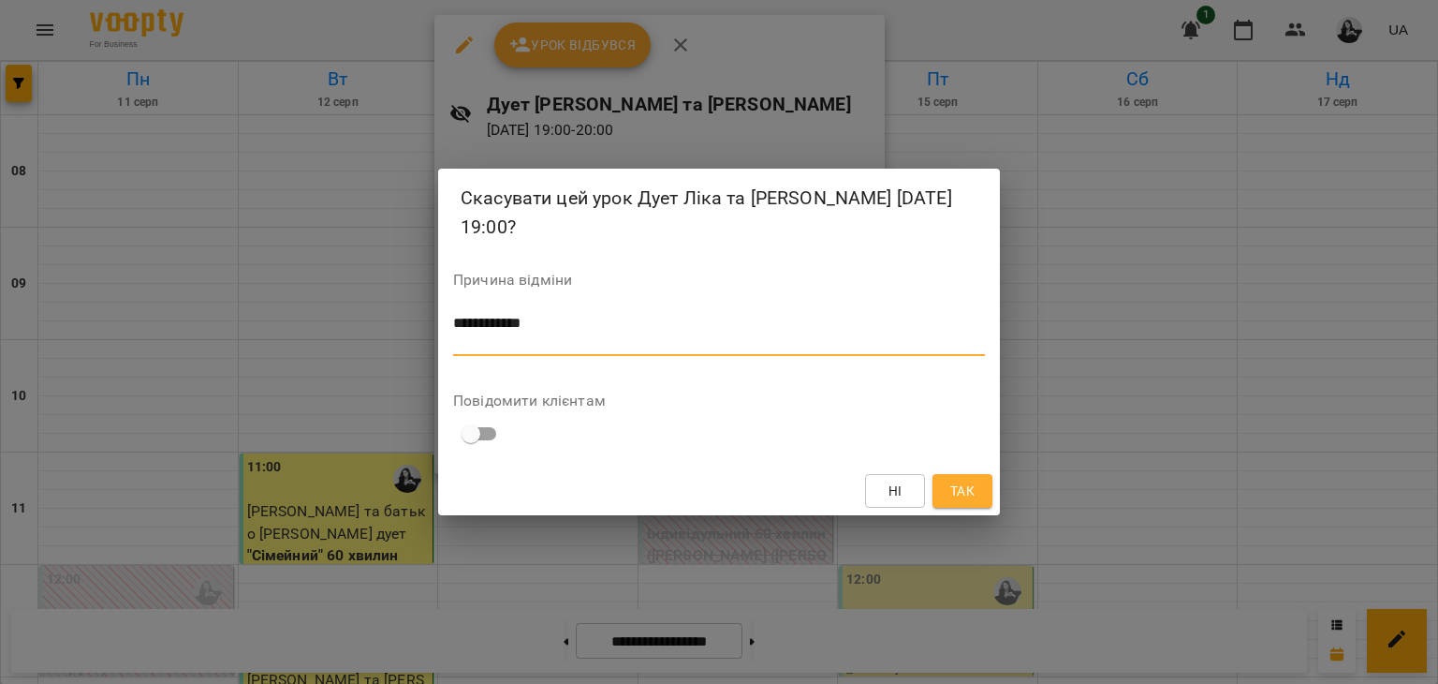
scroll to position [0, 0]
type textarea "**********"
click at [993, 480] on div "Ні Так" at bounding box center [719, 490] width 562 height 49
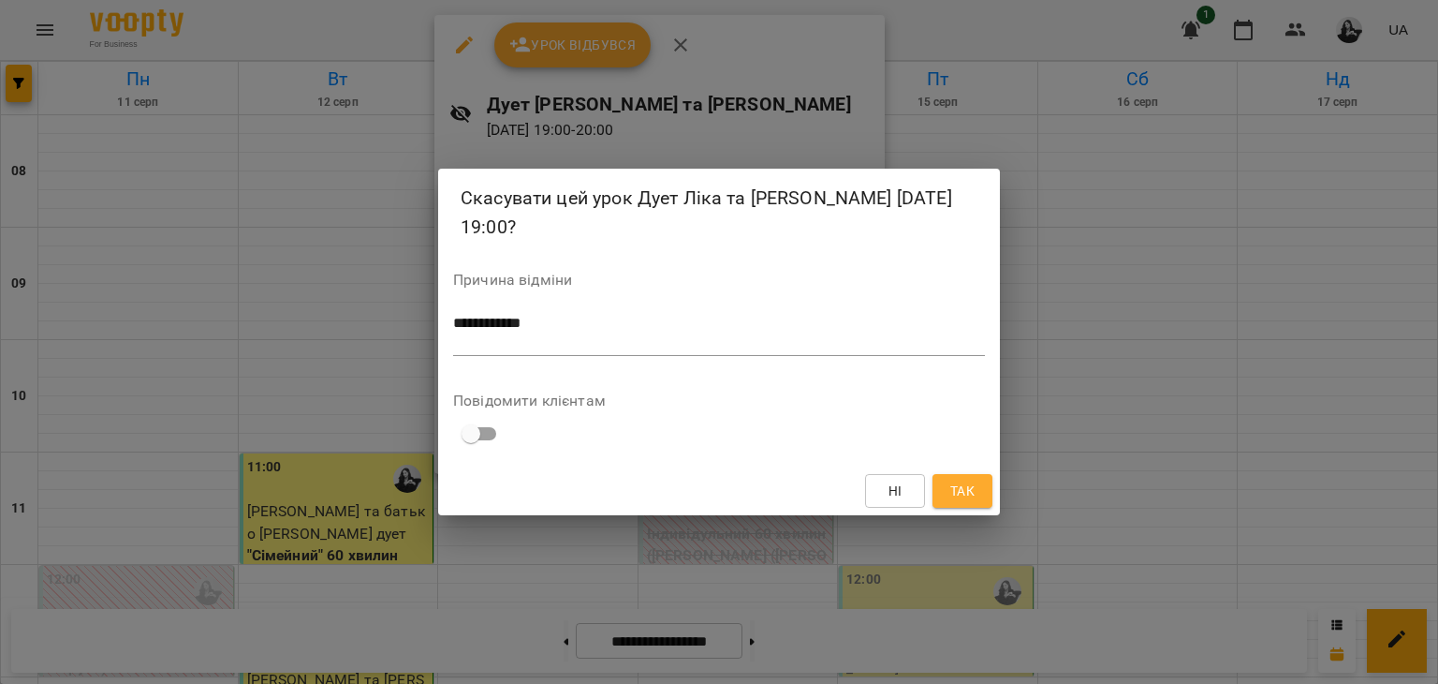
click at [985, 484] on button "Так" at bounding box center [963, 491] width 60 height 34
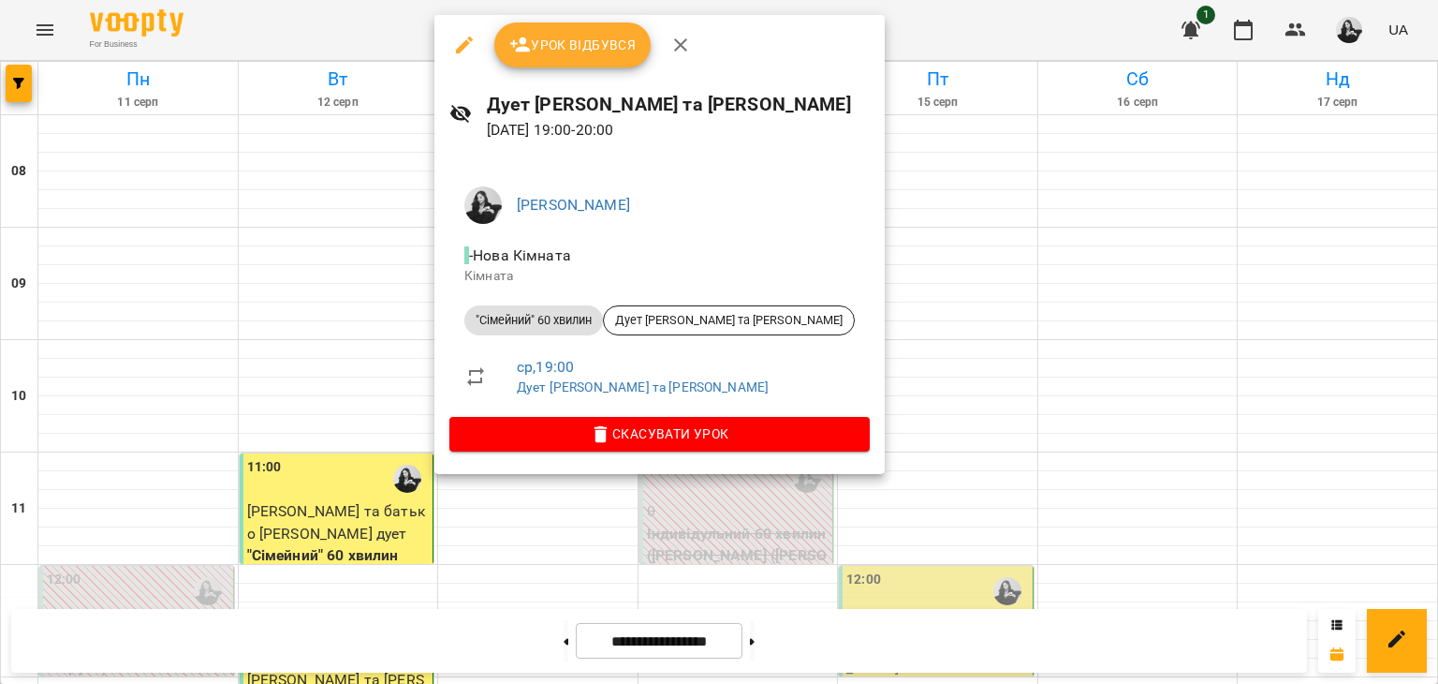
click at [903, 404] on div at bounding box center [719, 342] width 1438 height 684
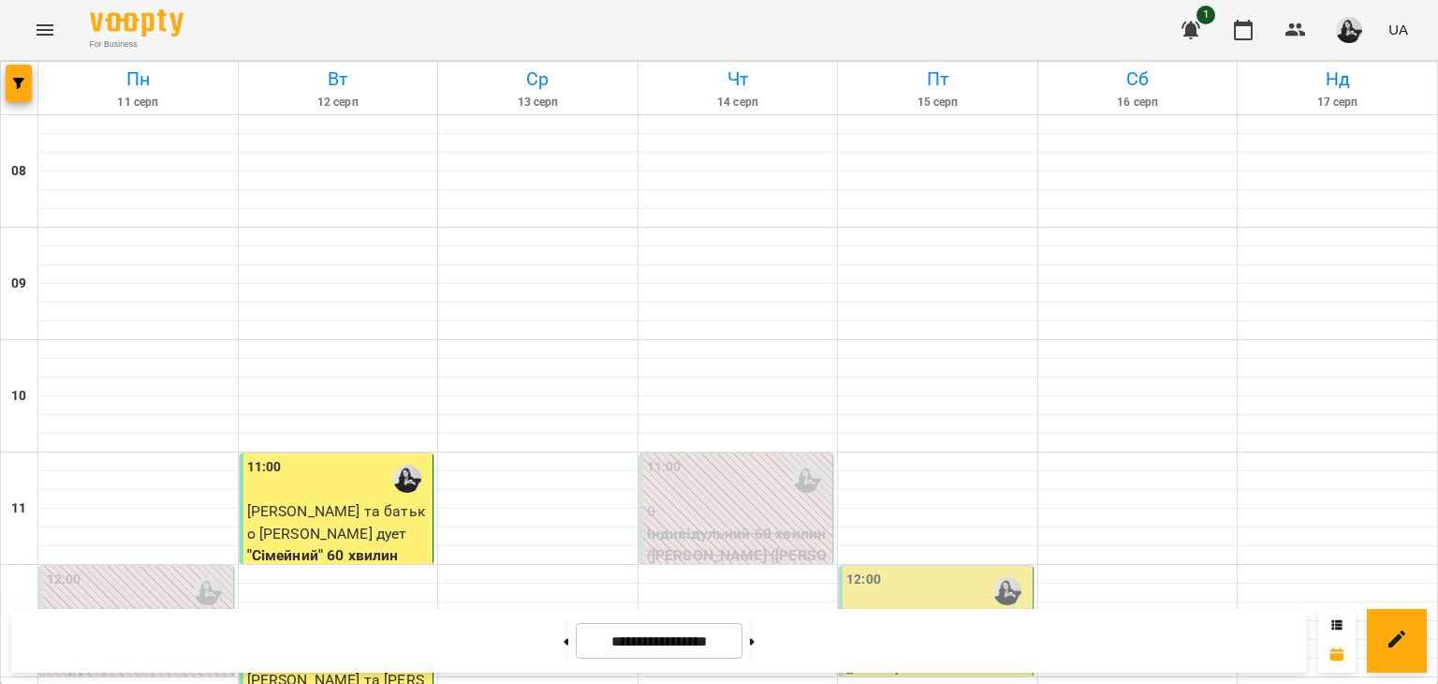
scroll to position [1202, 0]
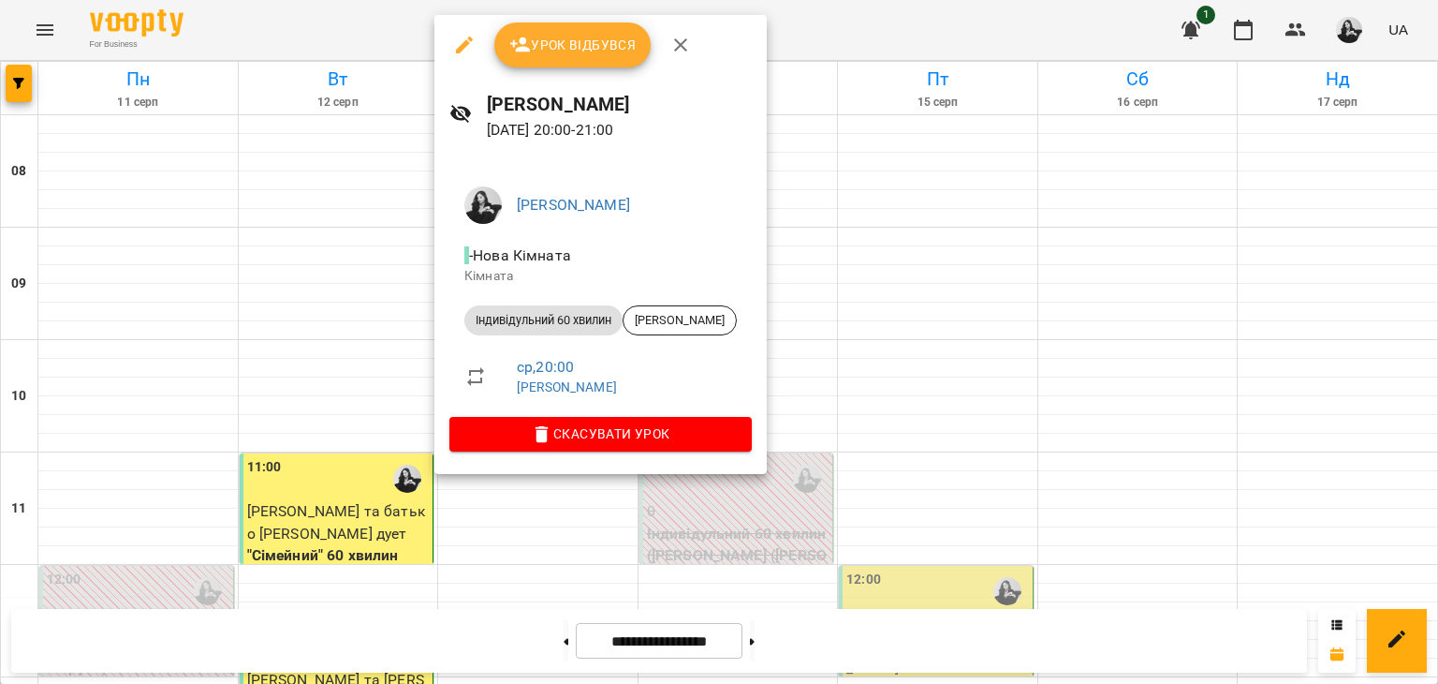
click at [831, 411] on div at bounding box center [719, 342] width 1438 height 684
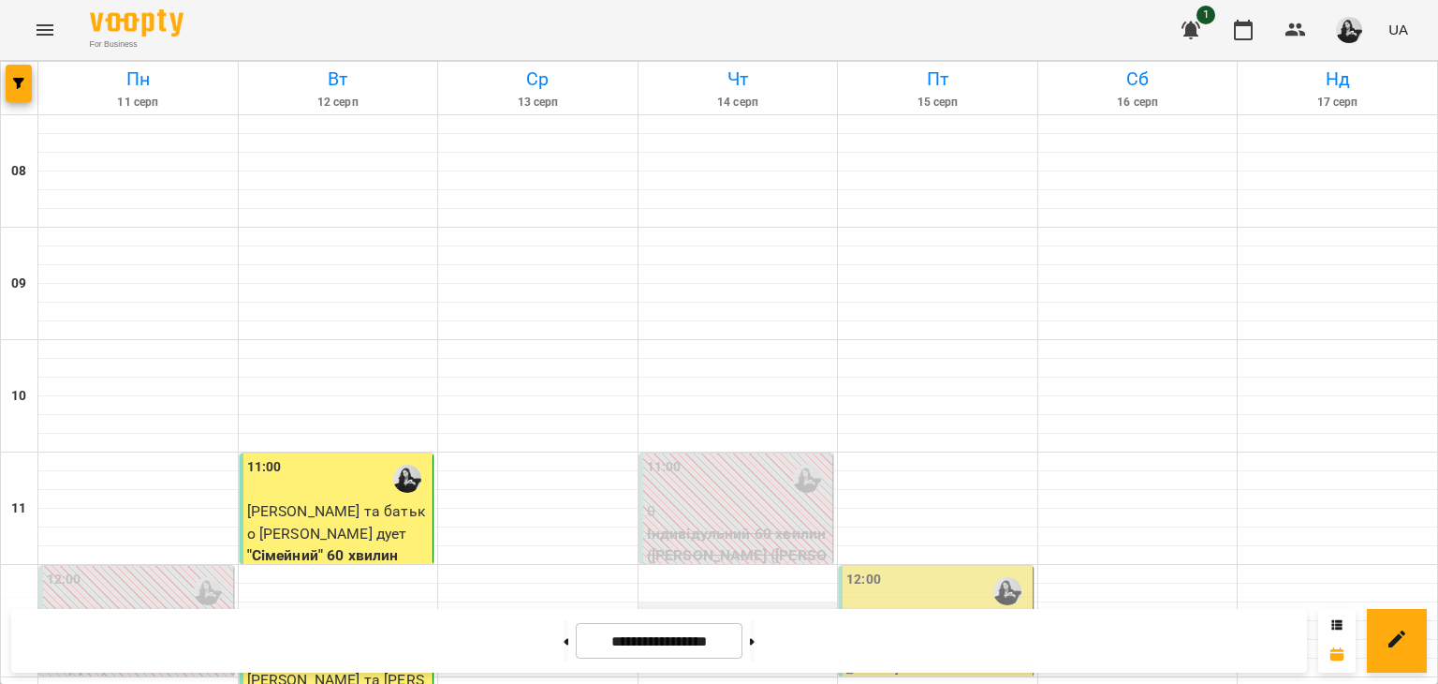
scroll to position [78, 0]
